Goal: Task Accomplishment & Management: Complete application form

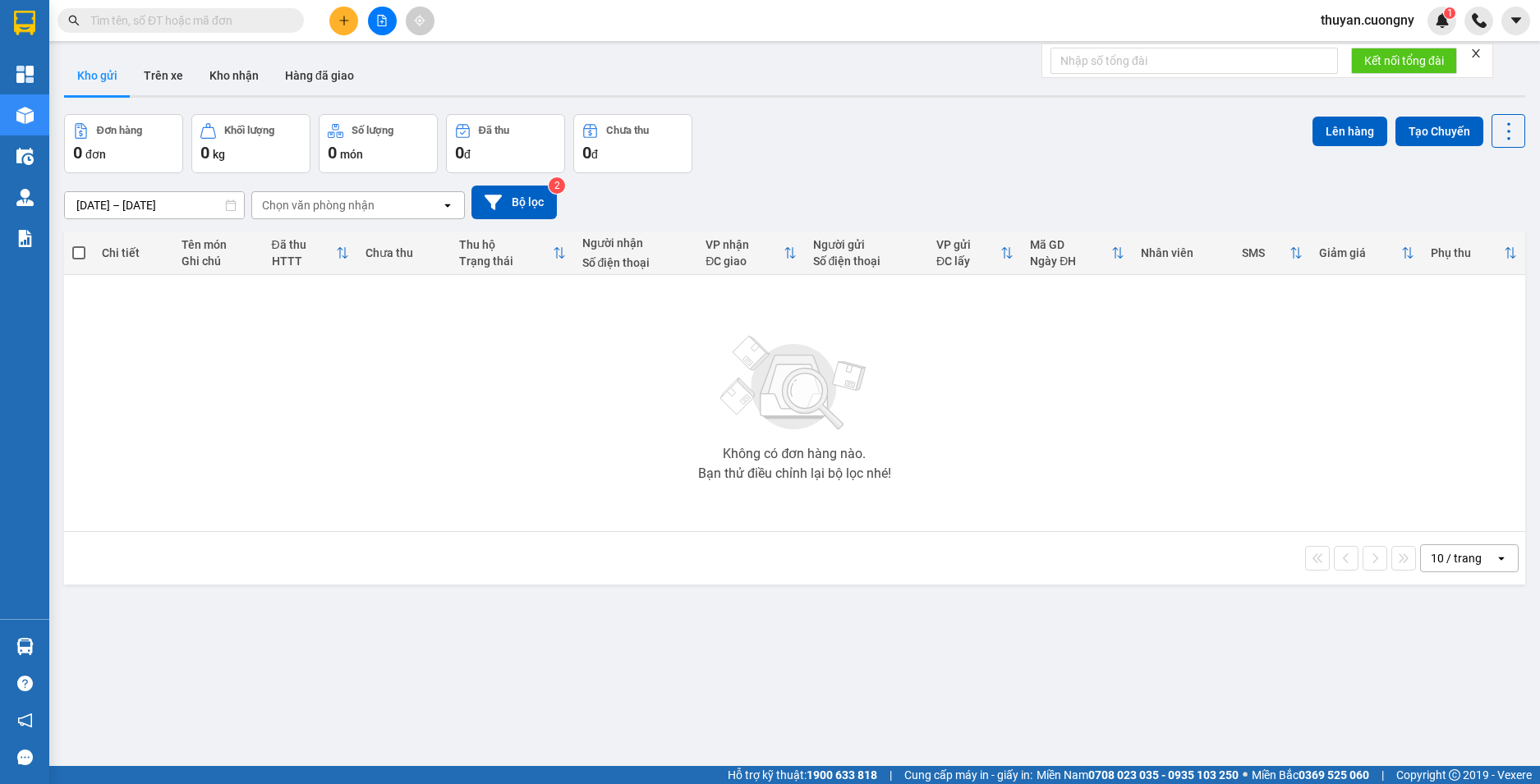
click at [245, 10] on span at bounding box center [181, 20] width 247 height 24
click at [344, 22] on icon "plus" at bounding box center [344, 20] width 1 height 9
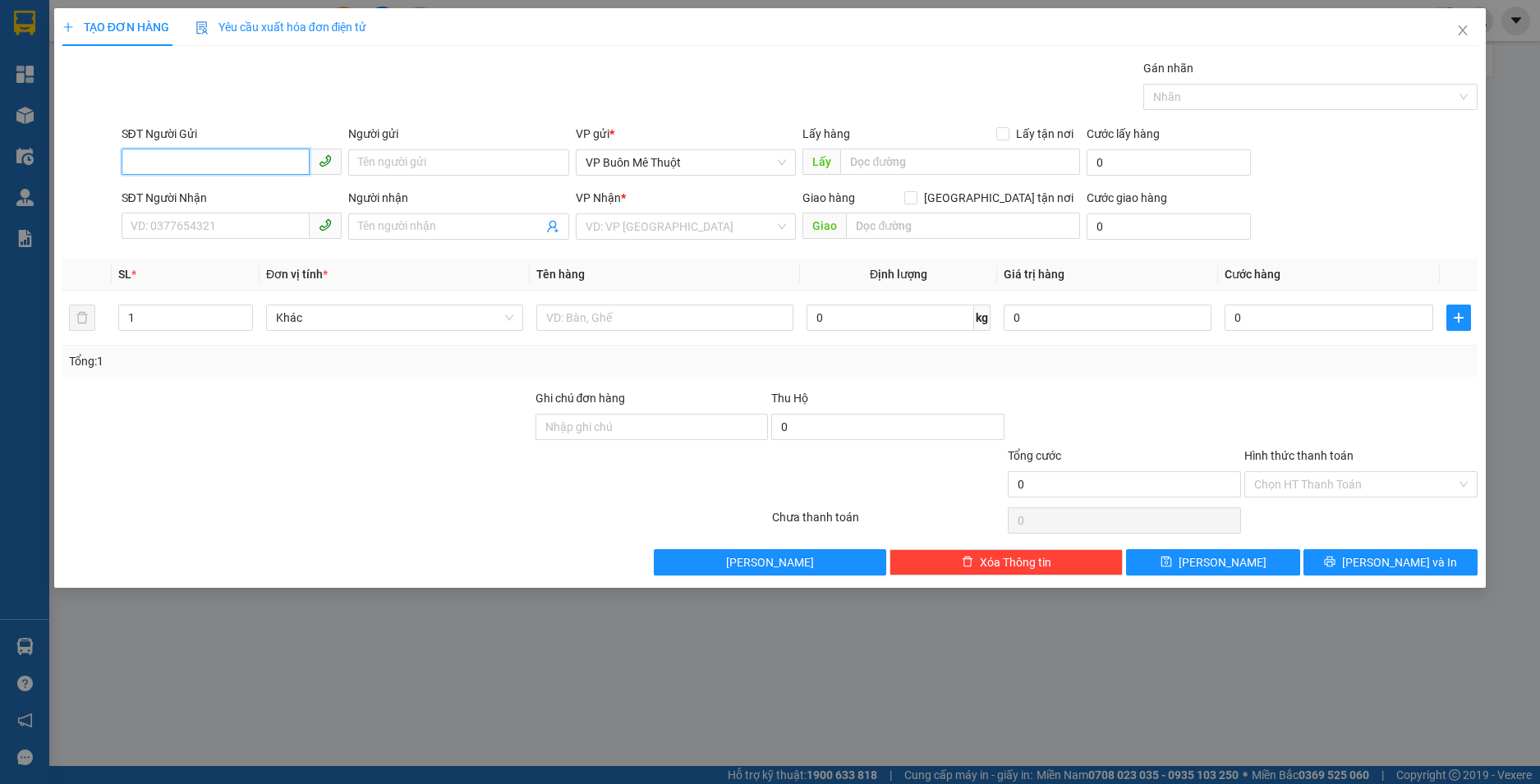
click at [239, 157] on input "SĐT Người Gửi" at bounding box center [216, 162] width 189 height 26
type input "0843218218"
click at [239, 192] on div "0843218218 - Nha Khoa Valis" at bounding box center [232, 195] width 201 height 18
type input "Nha Khoa Valis"
type input "0814044444"
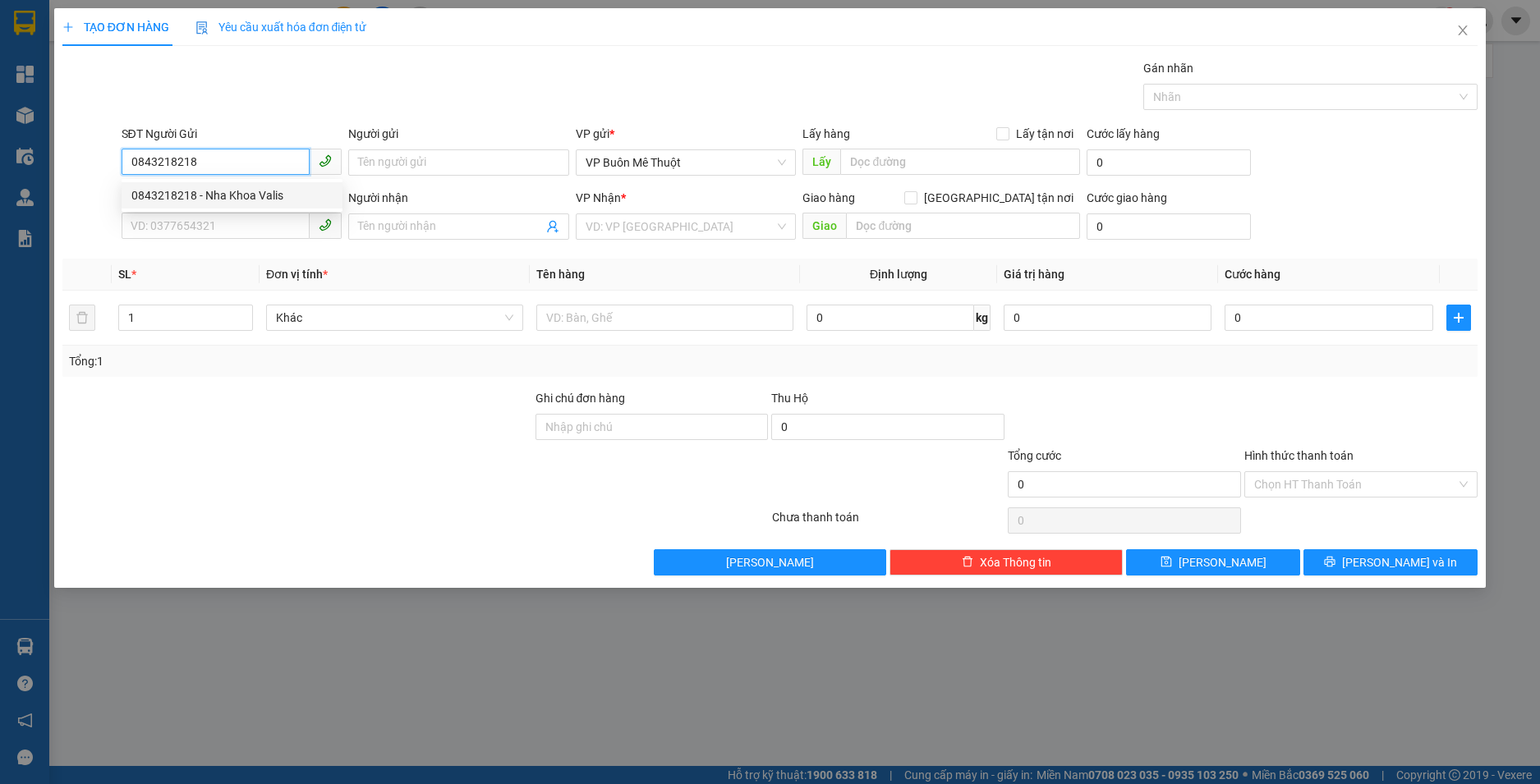
type input "[PERSON_NAME]"
type input "0843218218"
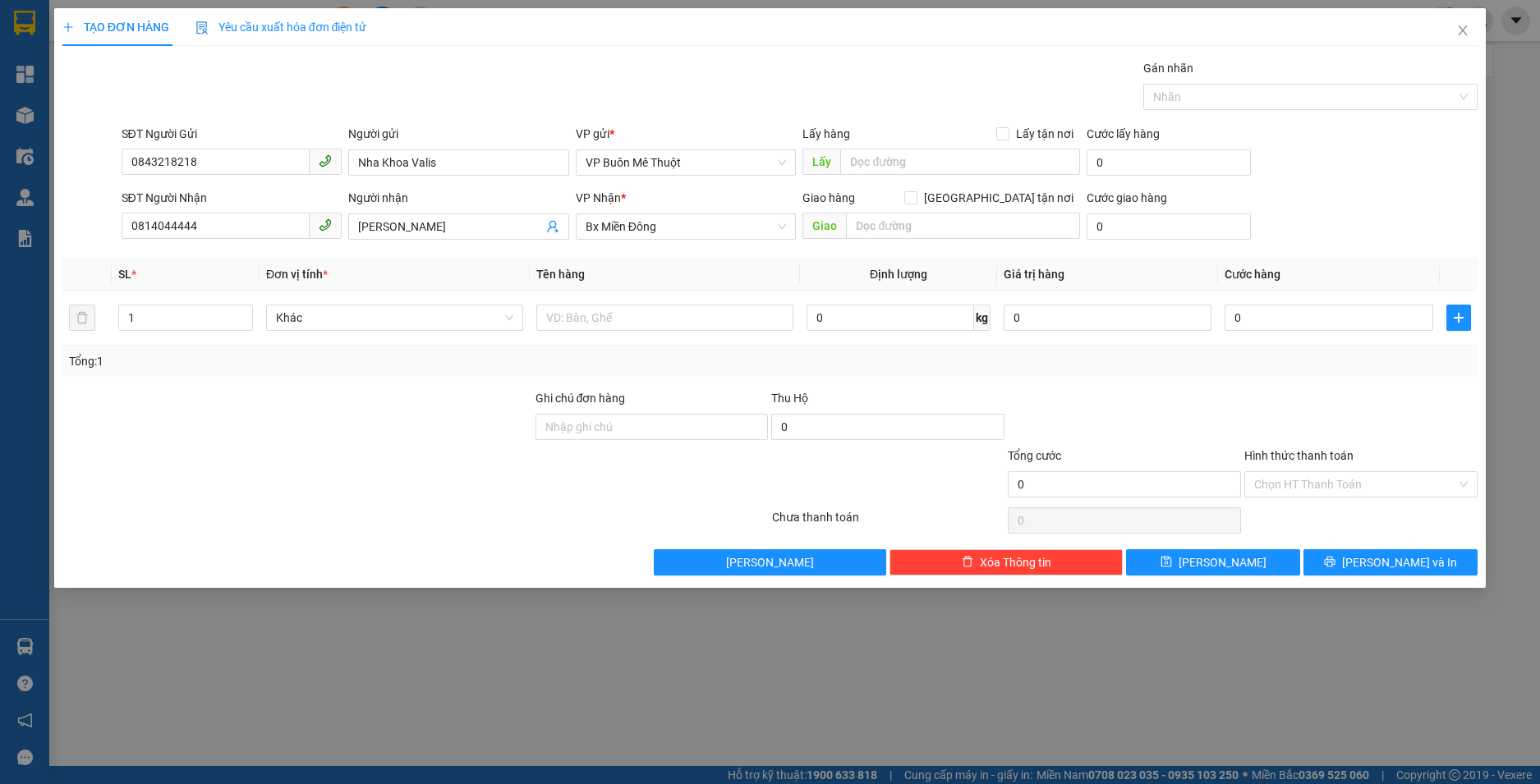
click at [719, 264] on th "Tên hàng" at bounding box center [665, 275] width 270 height 32
click at [1268, 312] on input "0" at bounding box center [1329, 318] width 208 height 26
type input "3"
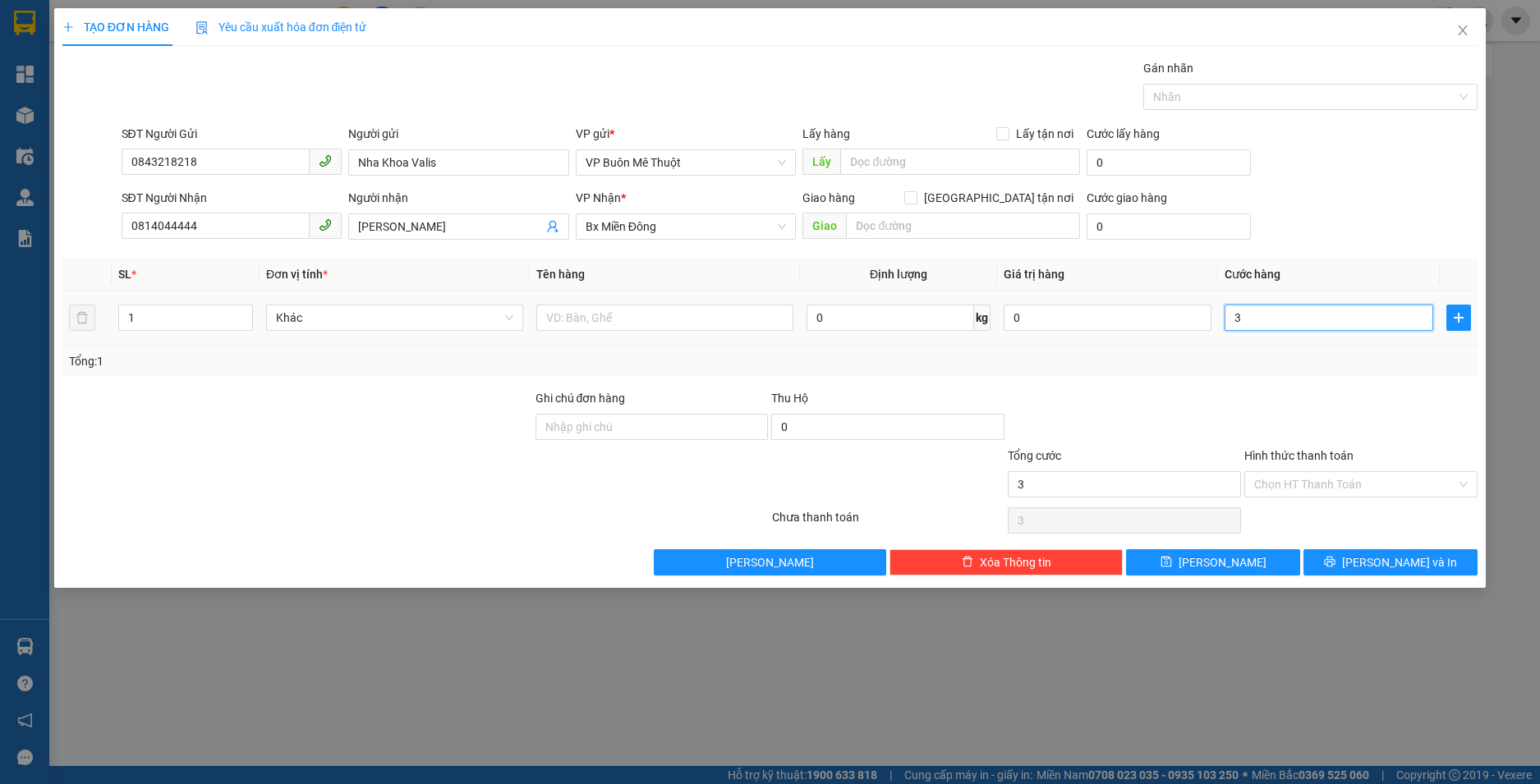
type input "30"
type input "300"
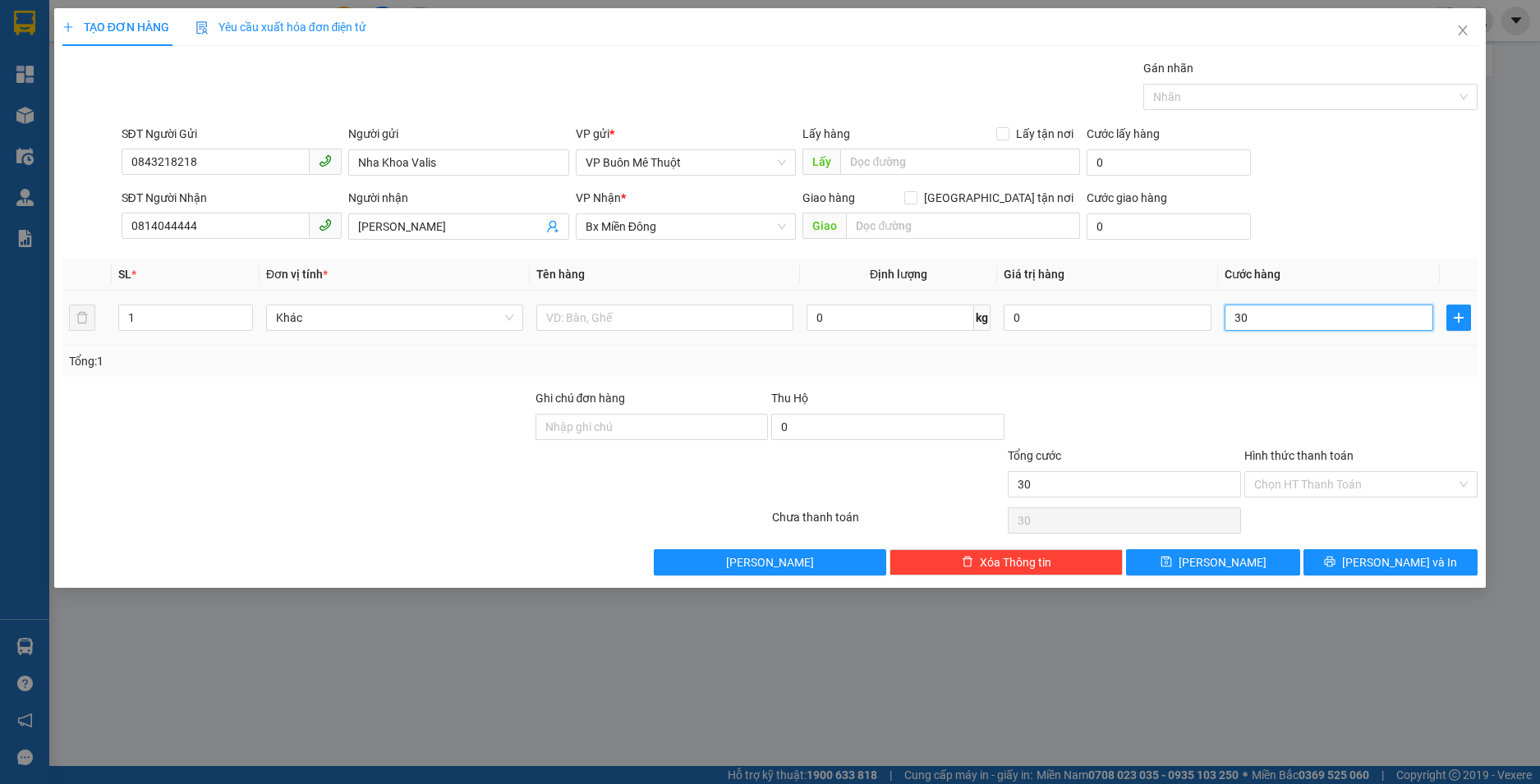
type input "300"
type input "3.000"
type input "30.000"
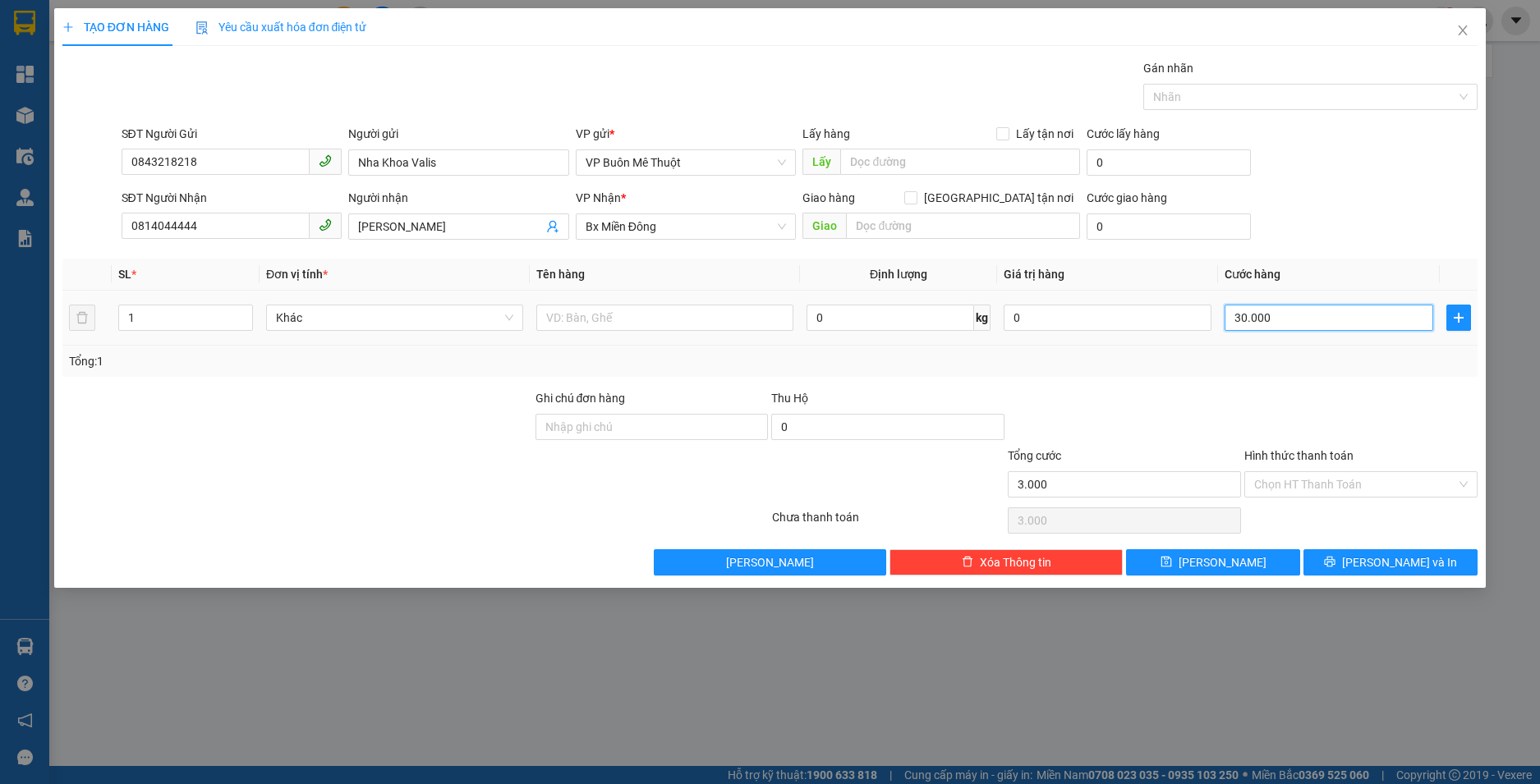
type input "30.000"
type input "300.000"
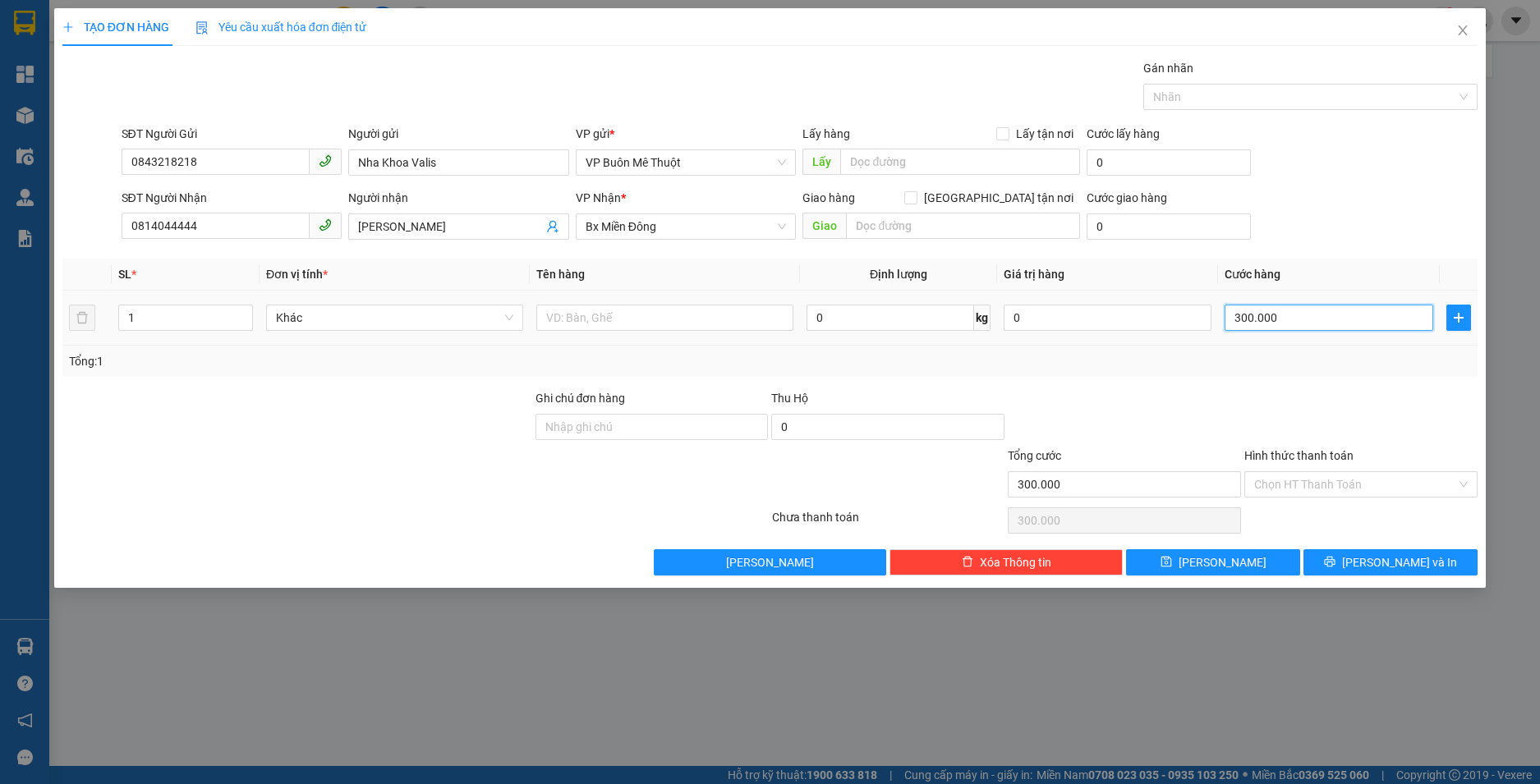
type input "30.000"
click at [1261, 353] on div "Tổng: 1" at bounding box center [770, 360] width 1403 height 18
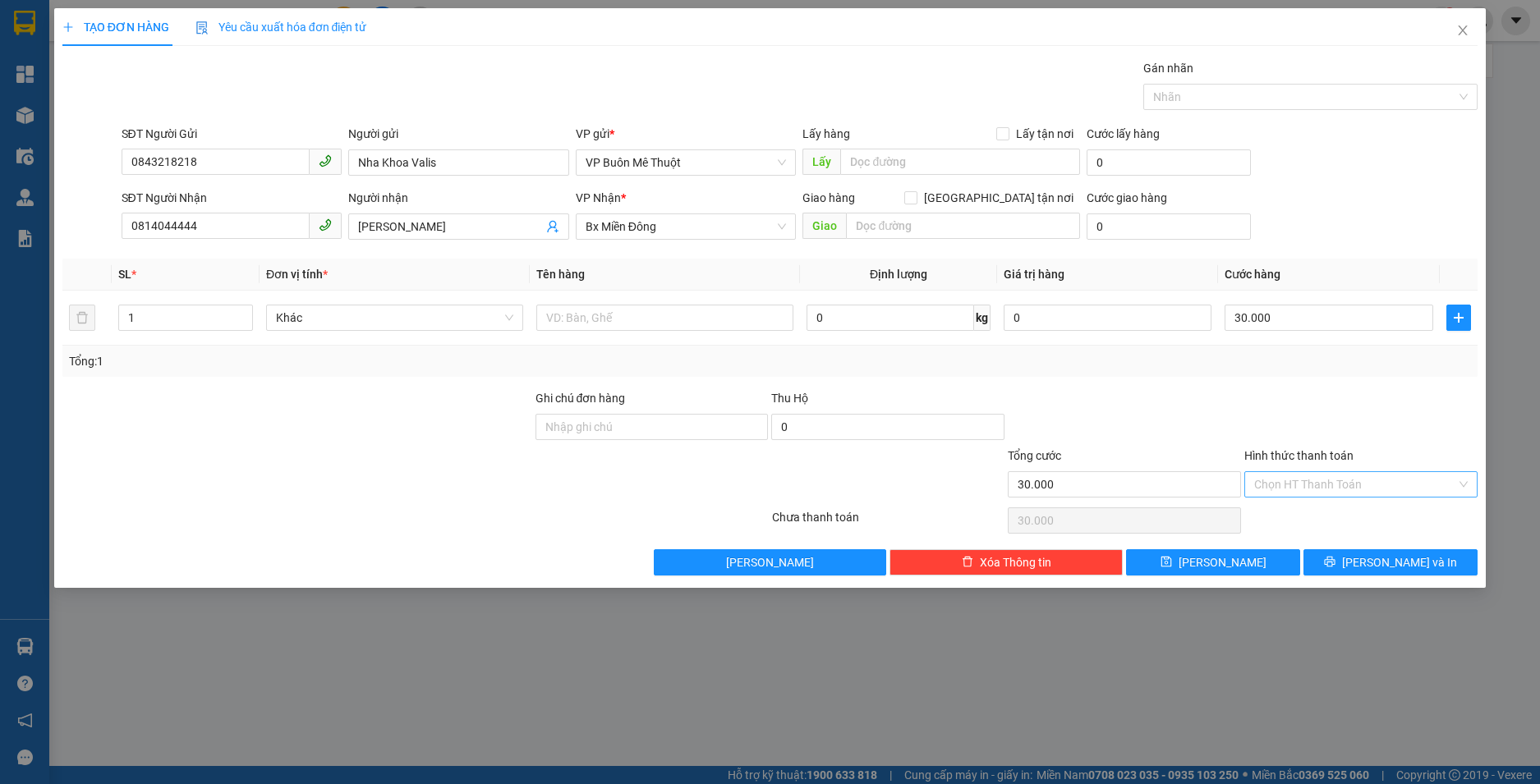
click at [1386, 479] on input "Hình thức thanh toán" at bounding box center [1356, 484] width 202 height 24
click at [1298, 520] on div "Tại văn phòng" at bounding box center [1361, 517] width 213 height 18
type input "0"
click at [1289, 407] on div at bounding box center [1361, 418] width 237 height 58
click at [1392, 566] on span "[PERSON_NAME] và In" at bounding box center [1399, 561] width 115 height 18
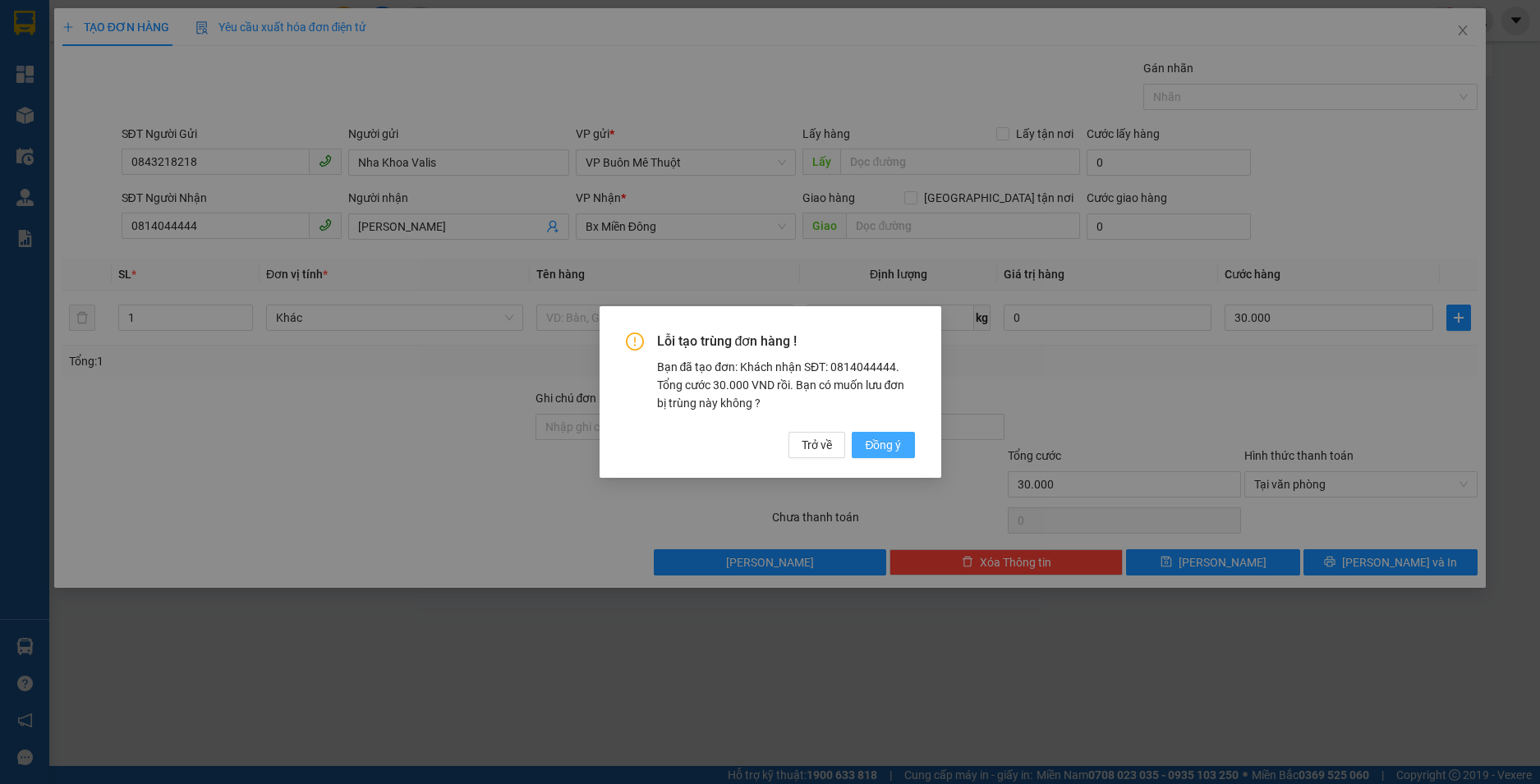
click at [895, 446] on span "Đồng ý" at bounding box center [883, 444] width 36 height 18
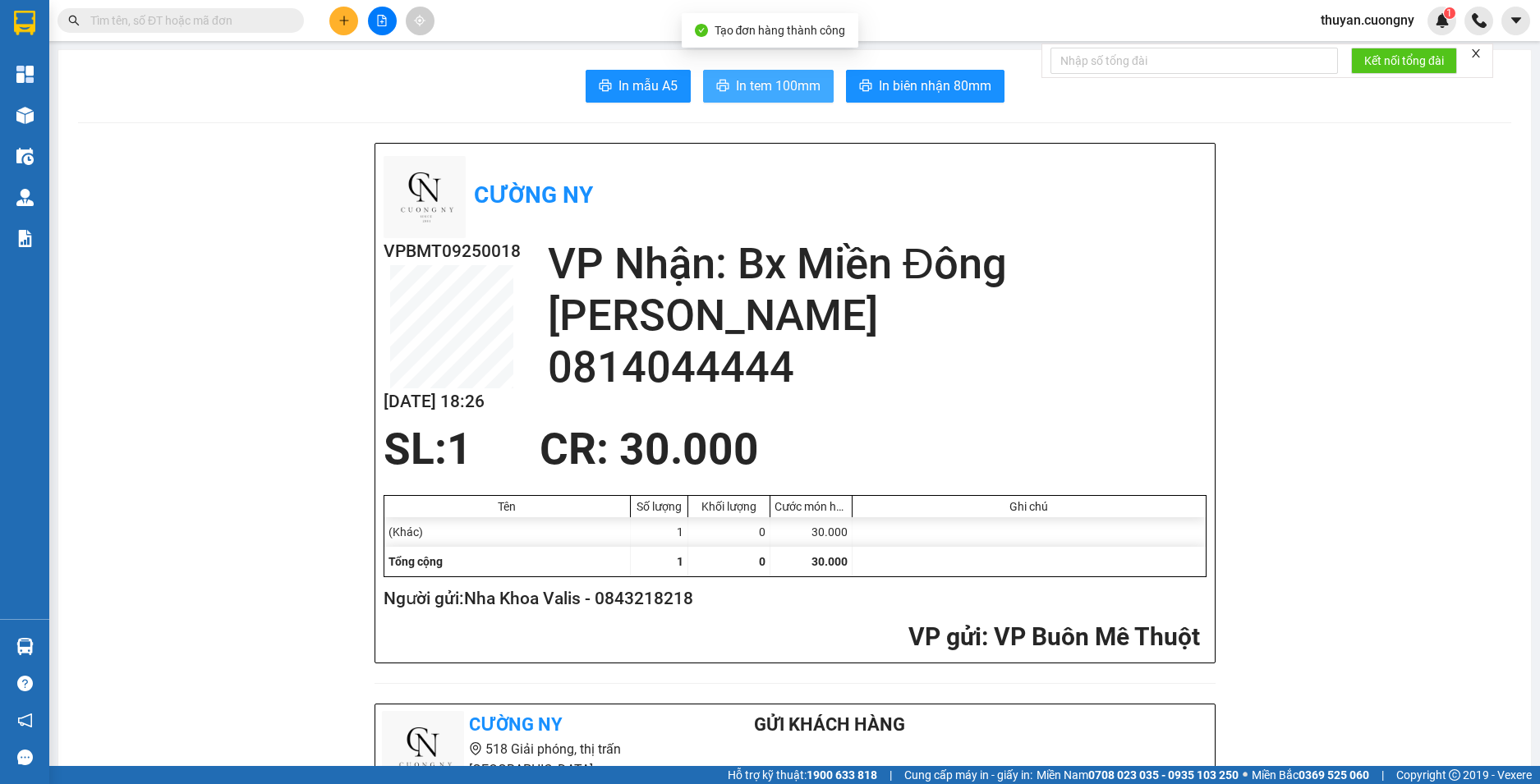
click at [746, 91] on span "In tem 100mm" at bounding box center [778, 86] width 85 height 20
click at [786, 96] on span "In tem 100mm" at bounding box center [778, 86] width 85 height 20
click at [748, 80] on span "In tem 100mm" at bounding box center [778, 86] width 85 height 20
